Goal: Use online tool/utility: Utilize a website feature to perform a specific function

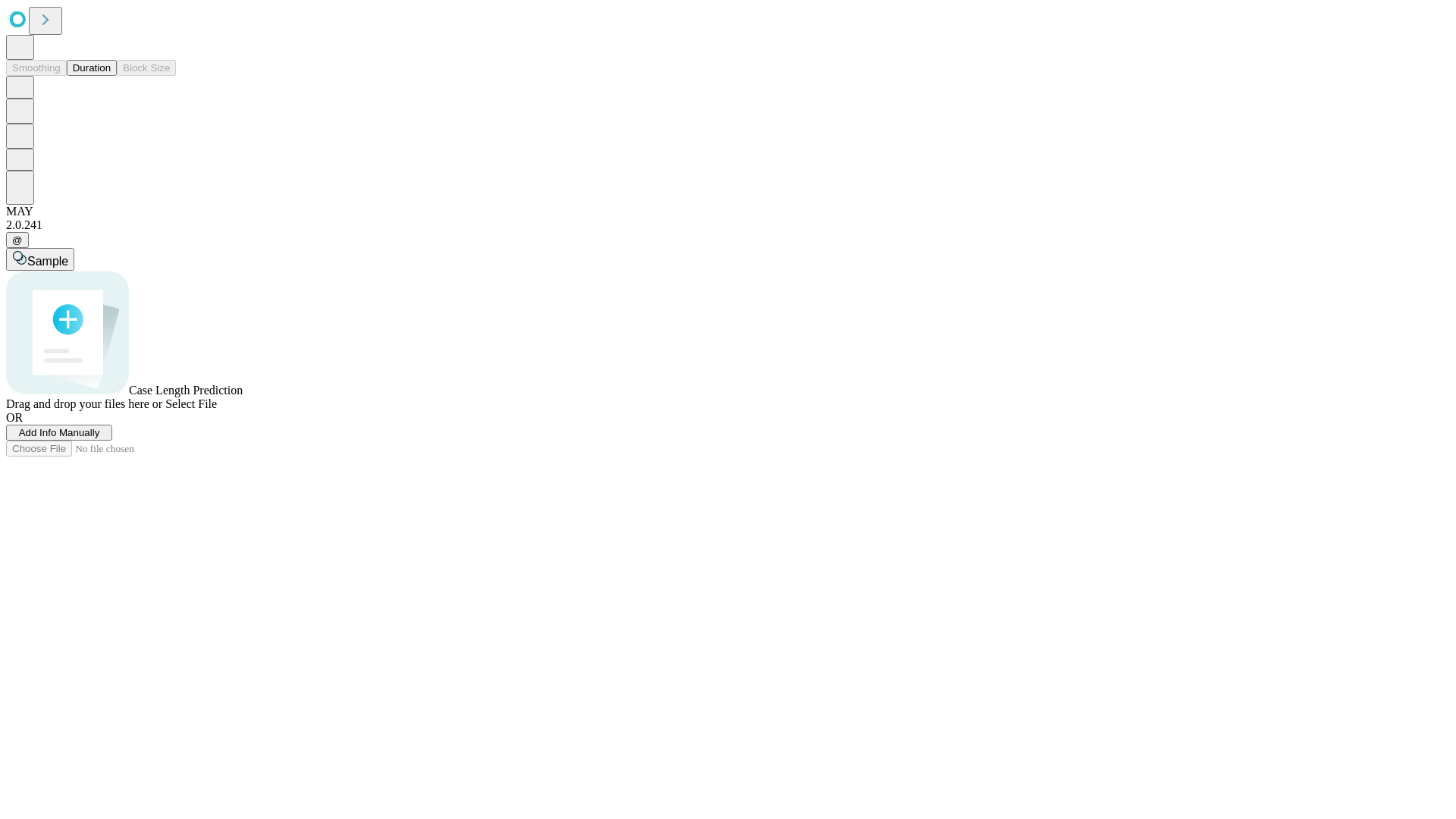
click at [217, 410] on span "Select File" at bounding box center [191, 403] width 52 height 13
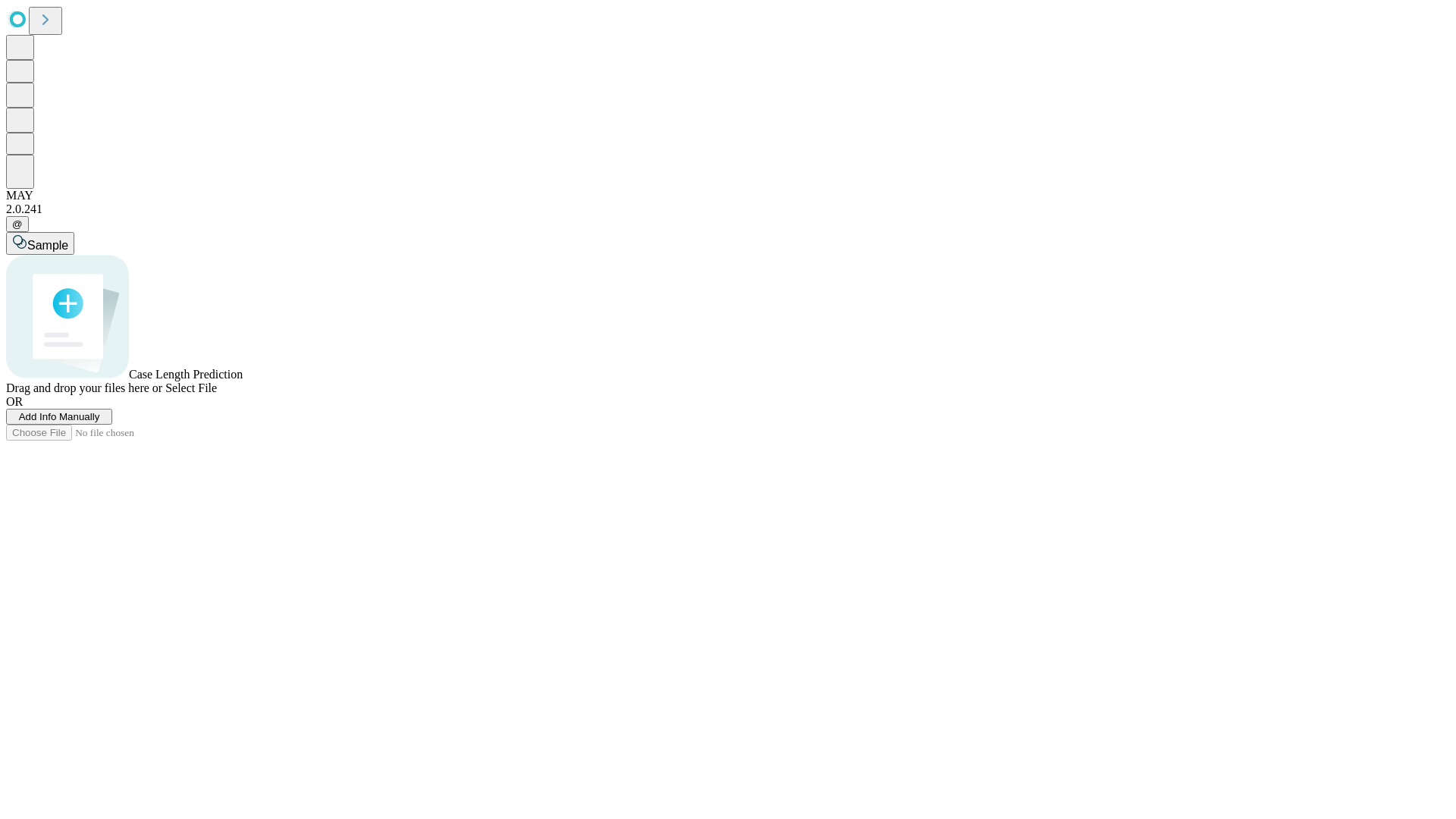
click at [217, 395] on span "Select File" at bounding box center [191, 388] width 52 height 13
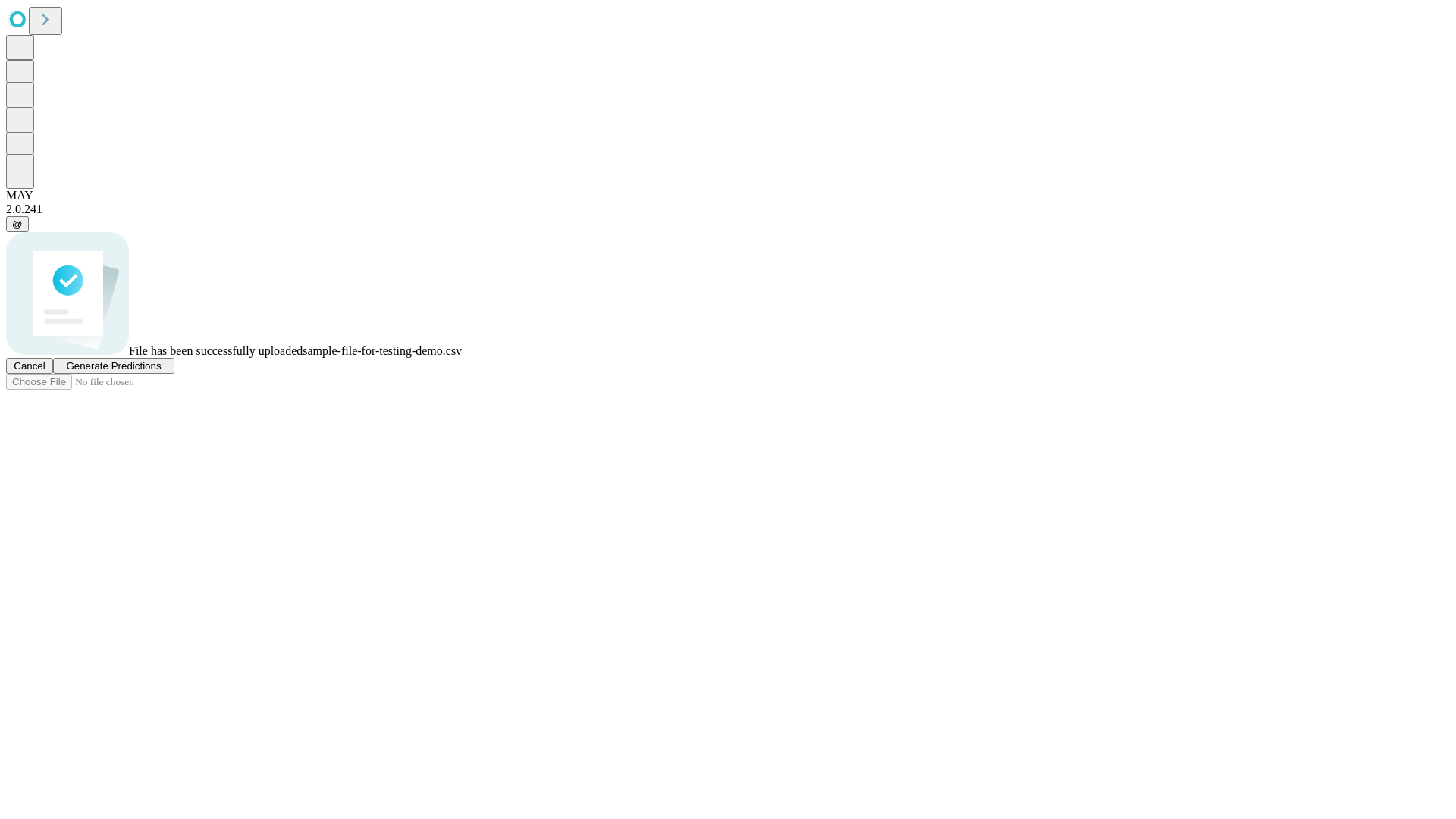
click at [160, 372] on span "Generate Predictions" at bounding box center [114, 366] width 95 height 11
